Goal: Task Accomplishment & Management: Use online tool/utility

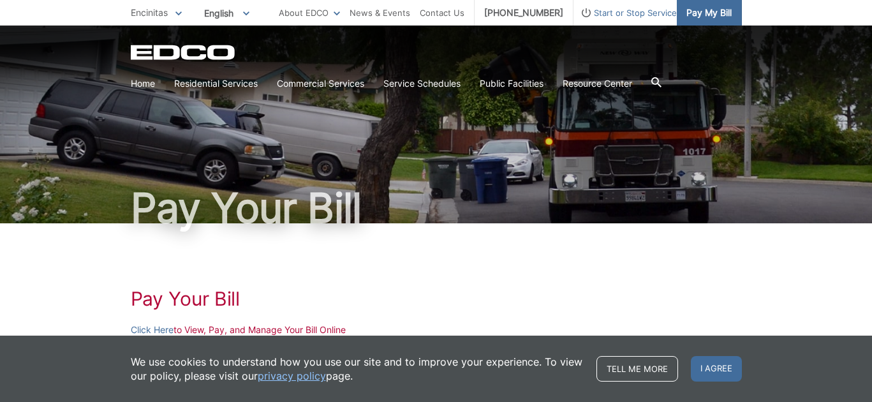
click at [704, 17] on span "Pay My Bill" at bounding box center [709, 13] width 45 height 14
click at [698, 14] on span "Pay My Bill" at bounding box center [709, 13] width 45 height 14
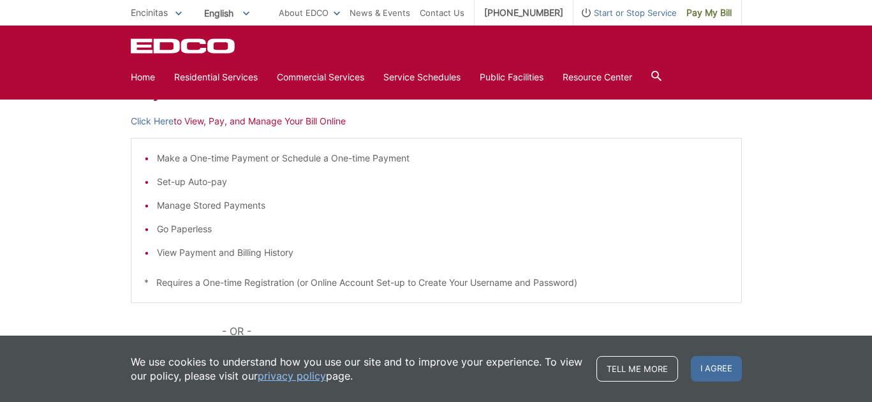
scroll to position [198, 0]
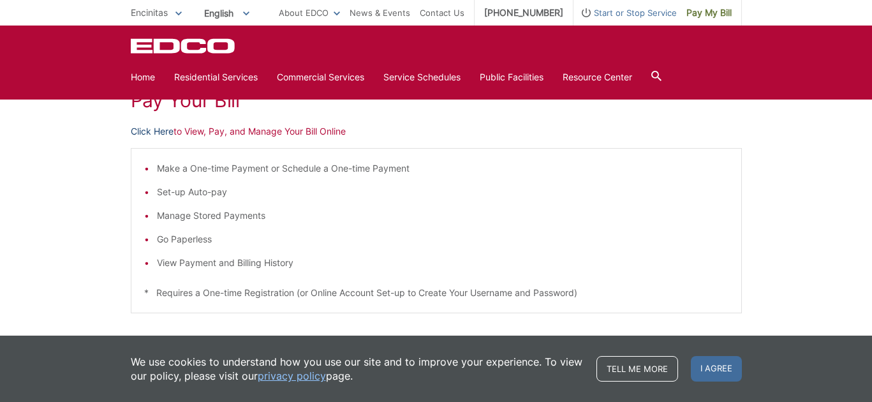
click at [153, 128] on link "Click Here" at bounding box center [152, 131] width 43 height 14
